Goal: Navigation & Orientation: Find specific page/section

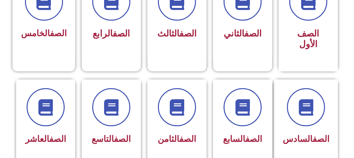
scroll to position [223, 0]
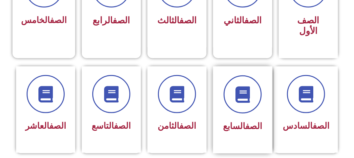
drag, startPoint x: 233, startPoint y: 110, endPoint x: 233, endPoint y: 106, distance: 3.9
click at [233, 106] on div "الصف السابع" at bounding box center [242, 104] width 41 height 59
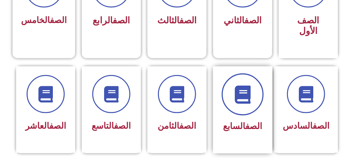
click at [232, 75] on span at bounding box center [243, 94] width 42 height 42
drag, startPoint x: 232, startPoint y: 75, endPoint x: 231, endPoint y: 81, distance: 6.3
click at [231, 81] on span at bounding box center [243, 94] width 42 height 42
click at [233, 81] on span at bounding box center [243, 94] width 42 height 42
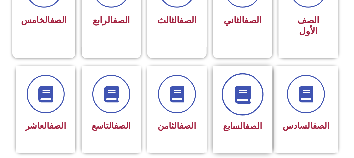
click at [233, 81] on span at bounding box center [243, 94] width 42 height 42
click at [248, 90] on icon at bounding box center [243, 94] width 18 height 18
drag, startPoint x: 242, startPoint y: 103, endPoint x: 243, endPoint y: 98, distance: 5.3
click at [243, 98] on div "الصف السابع" at bounding box center [242, 104] width 41 height 59
drag, startPoint x: 240, startPoint y: 113, endPoint x: 246, endPoint y: 84, distance: 29.2
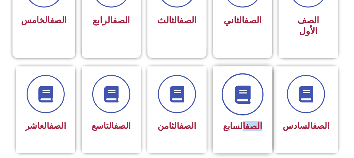
click at [246, 84] on div "الصف السابع" at bounding box center [242, 104] width 41 height 59
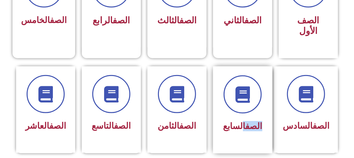
click at [249, 105] on div "الصف السابع" at bounding box center [242, 104] width 41 height 59
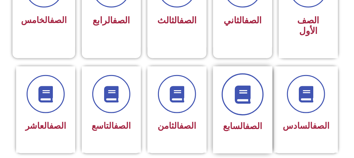
click at [245, 90] on icon at bounding box center [243, 94] width 18 height 18
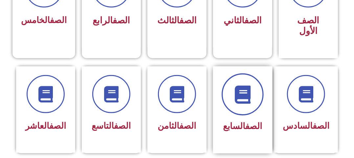
click at [245, 90] on icon at bounding box center [243, 94] width 18 height 18
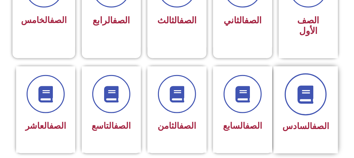
click at [291, 90] on span at bounding box center [306, 94] width 42 height 42
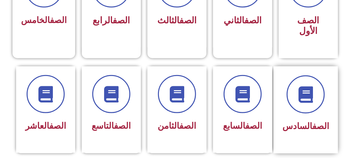
click at [286, 92] on div "الصف السادس" at bounding box center [306, 109] width 64 height 87
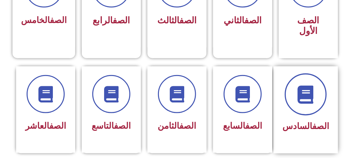
click at [293, 90] on span at bounding box center [306, 94] width 42 height 42
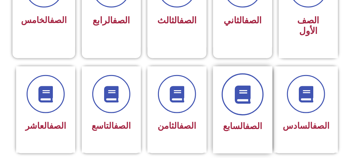
click at [260, 88] on div "الصف السابع" at bounding box center [242, 109] width 59 height 87
click at [244, 87] on icon at bounding box center [243, 94] width 18 height 18
click at [245, 87] on icon at bounding box center [243, 94] width 18 height 18
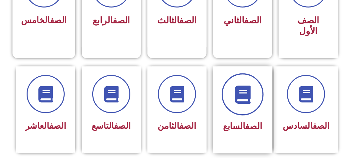
click at [245, 87] on icon at bounding box center [243, 94] width 18 height 18
click at [249, 87] on icon at bounding box center [243, 94] width 18 height 18
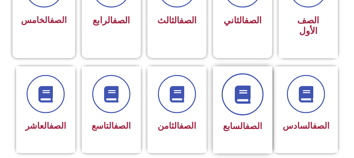
click at [249, 87] on icon at bounding box center [243, 94] width 18 height 18
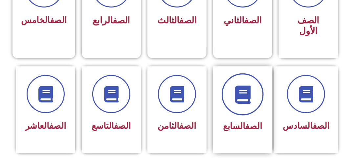
click at [249, 87] on icon at bounding box center [243, 94] width 18 height 18
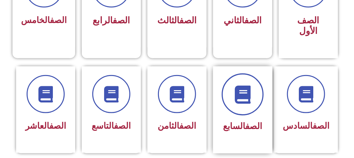
click at [249, 87] on icon at bounding box center [243, 94] width 18 height 18
click at [237, 99] on span at bounding box center [243, 94] width 42 height 42
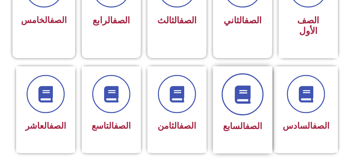
click at [237, 99] on span at bounding box center [243, 94] width 42 height 42
click at [246, 85] on icon at bounding box center [243, 94] width 18 height 18
drag, startPoint x: 246, startPoint y: 81, endPoint x: 244, endPoint y: 77, distance: 4.3
click at [244, 85] on icon at bounding box center [243, 94] width 18 height 18
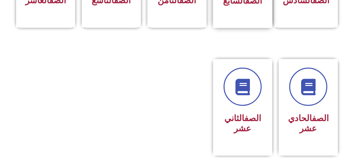
scroll to position [361, 0]
